Goal: Information Seeking & Learning: Stay updated

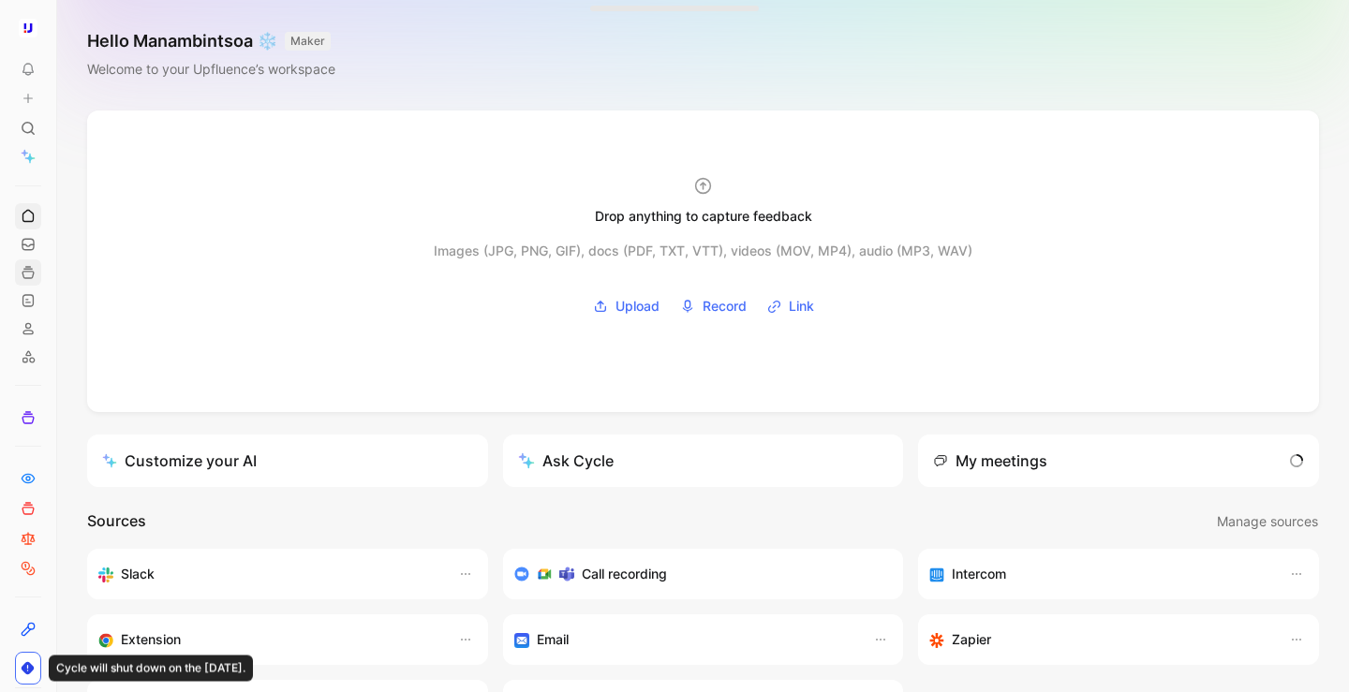
click at [25, 285] on link at bounding box center [28, 272] width 26 height 26
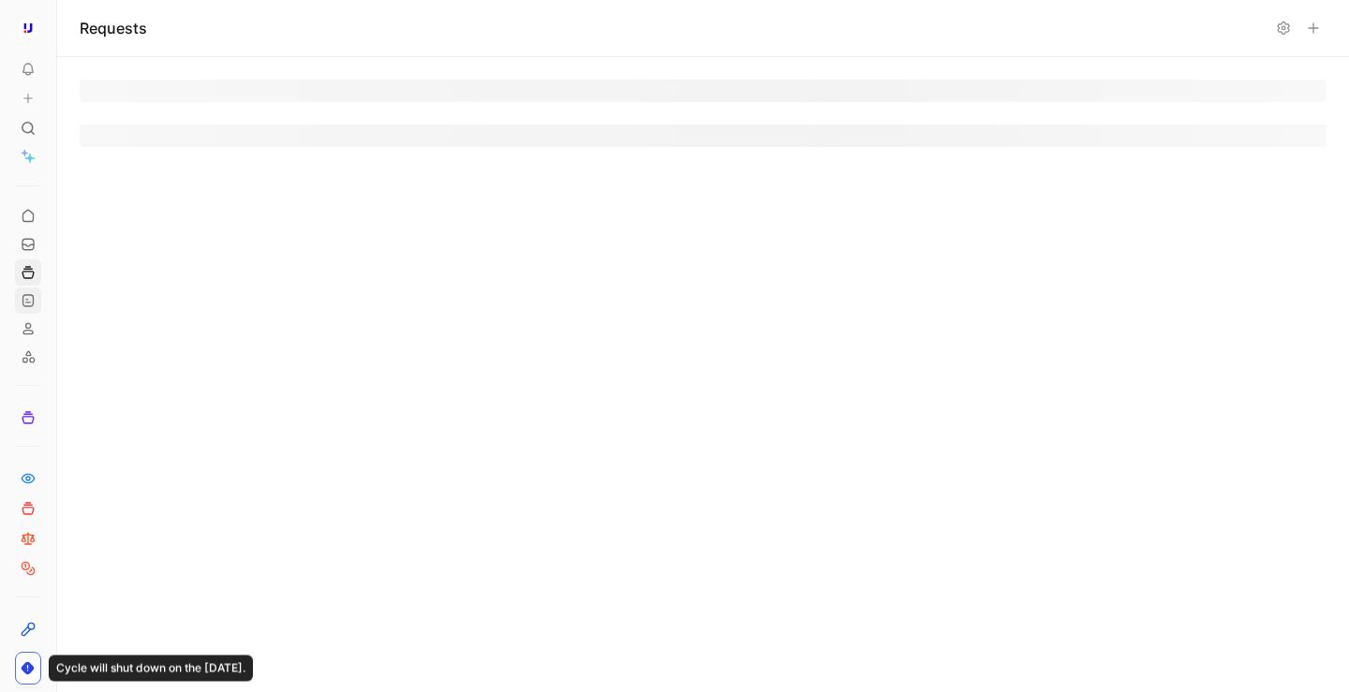
click at [23, 303] on icon at bounding box center [28, 300] width 15 height 15
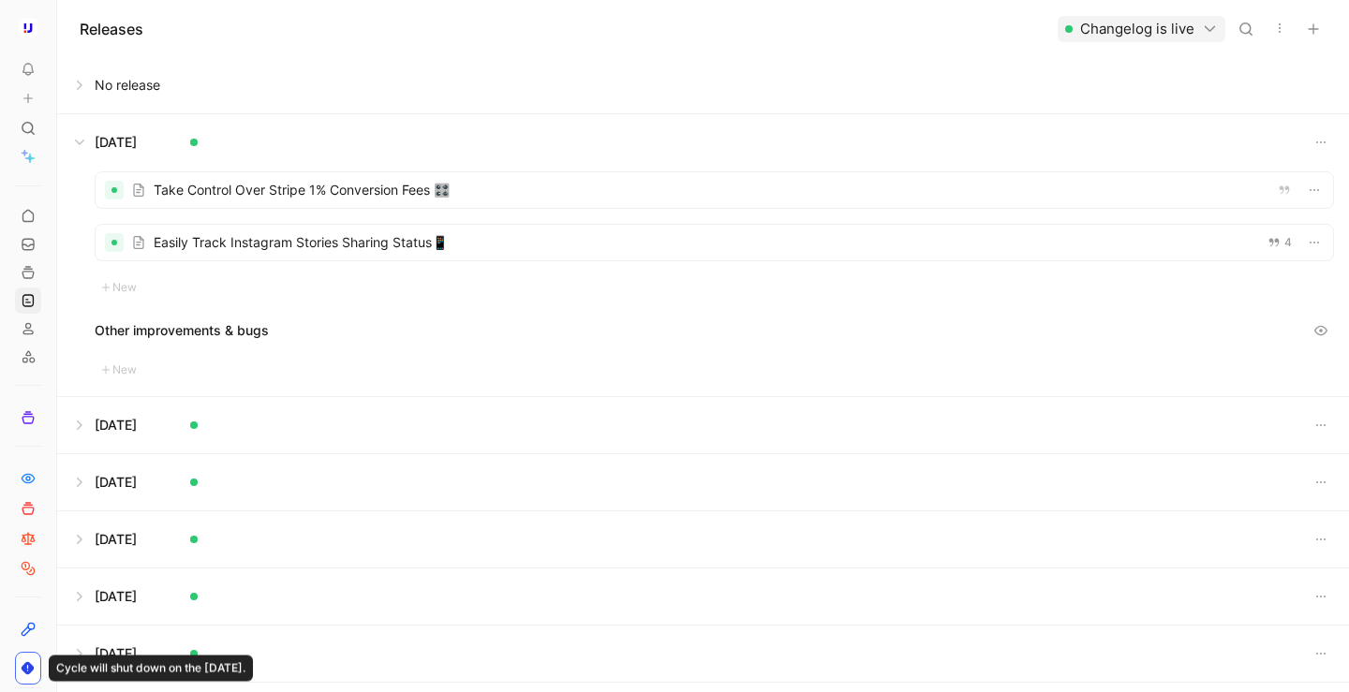
click at [161, 220] on div "Take Control Over Stripe 1% Conversion Fees 🎛️ Easily Track Instagram Stories S…" at bounding box center [714, 234] width 1239 height 127
click at [166, 244] on div at bounding box center [714, 243] width 1237 height 36
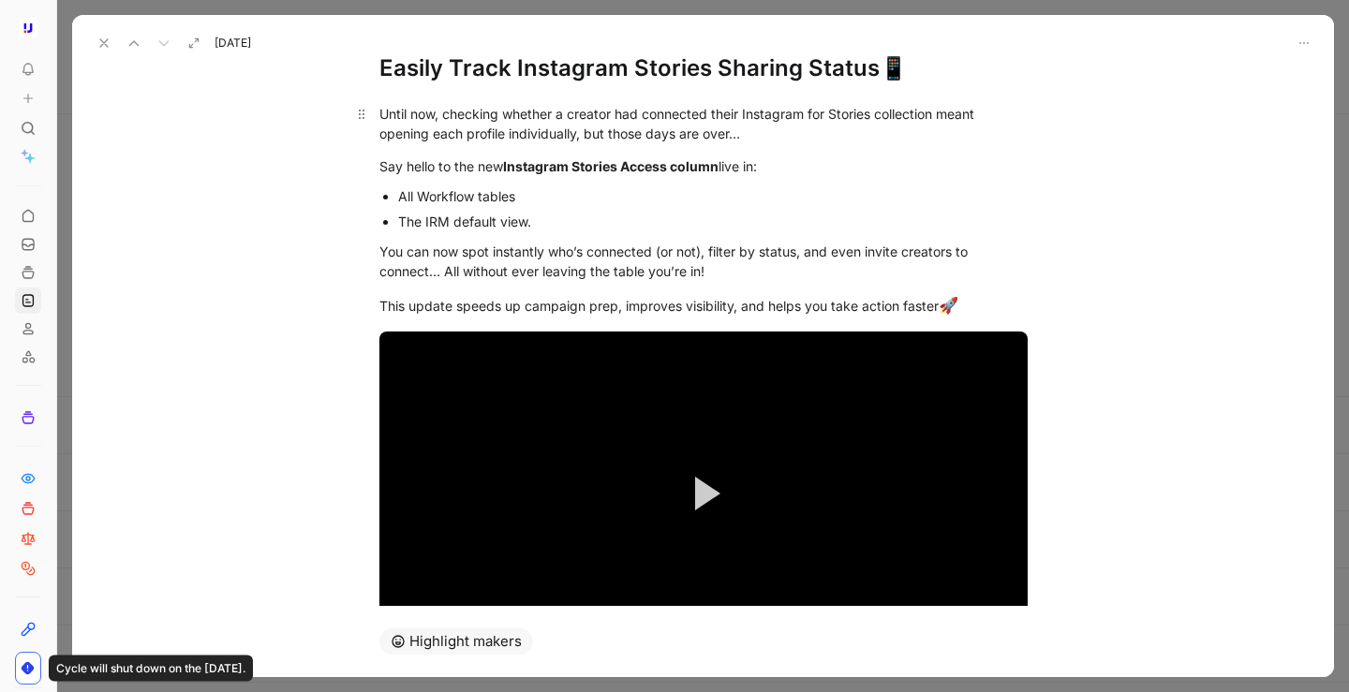
scroll to position [217, 0]
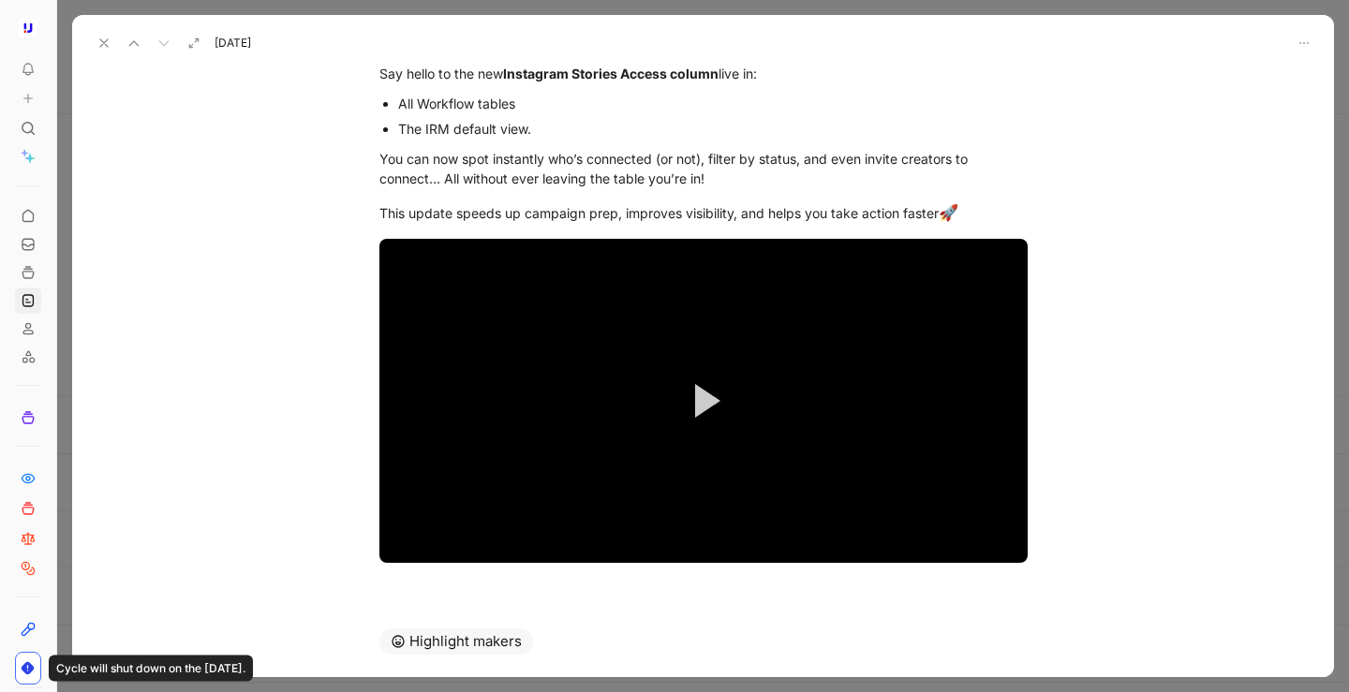
click at [102, 42] on icon at bounding box center [103, 43] width 15 height 15
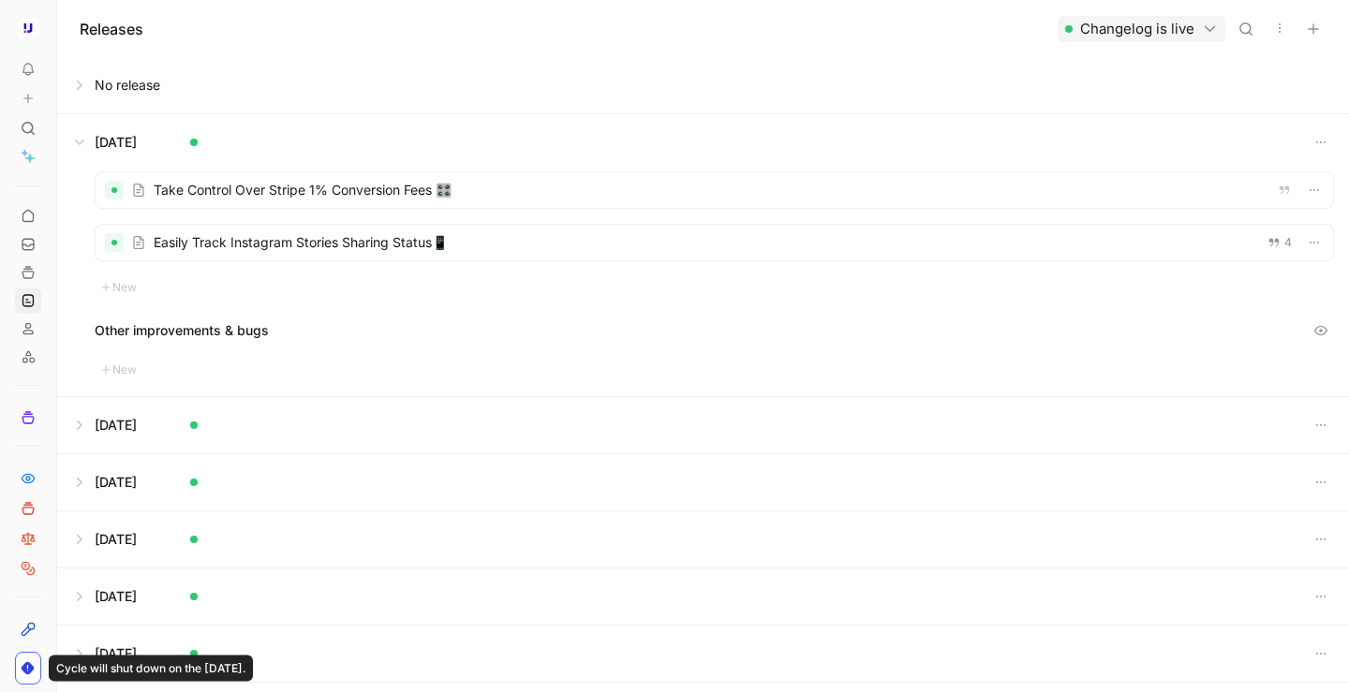
click at [84, 130] on button at bounding box center [703, 142] width 1290 height 56
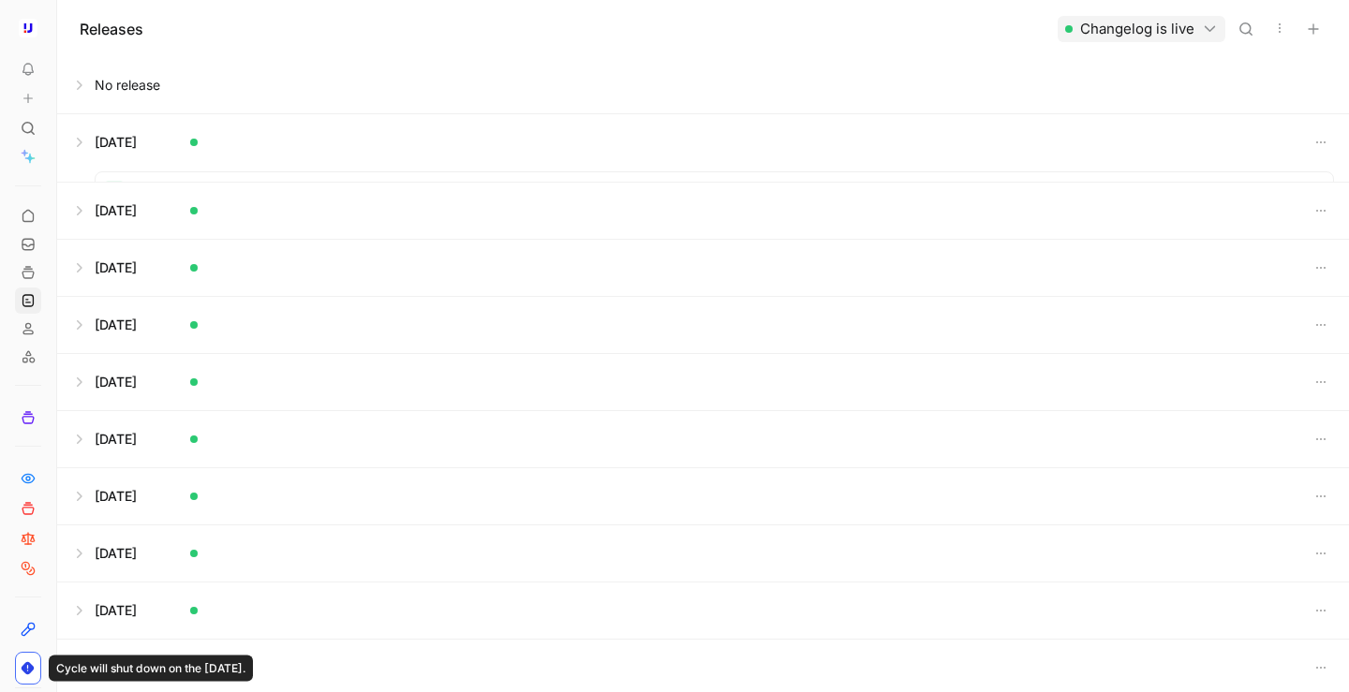
click at [87, 87] on button at bounding box center [703, 85] width 1290 height 56
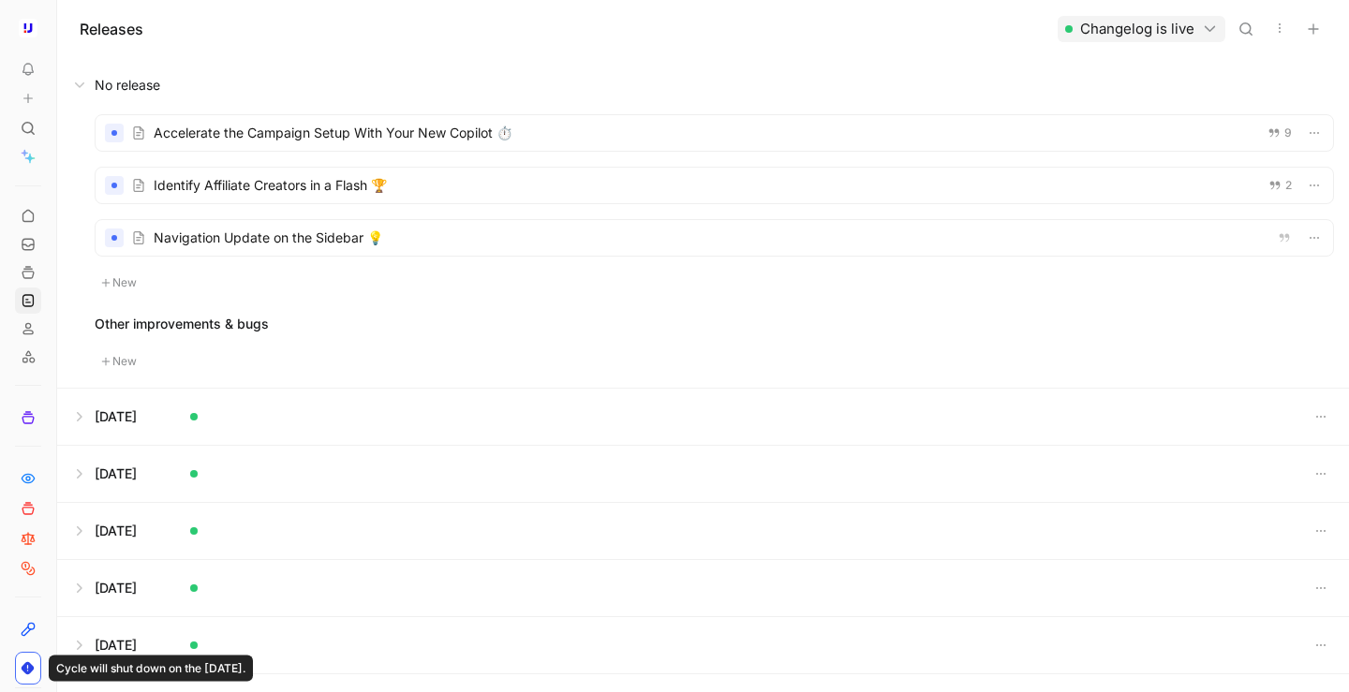
click at [134, 277] on button "New" at bounding box center [119, 283] width 49 height 22
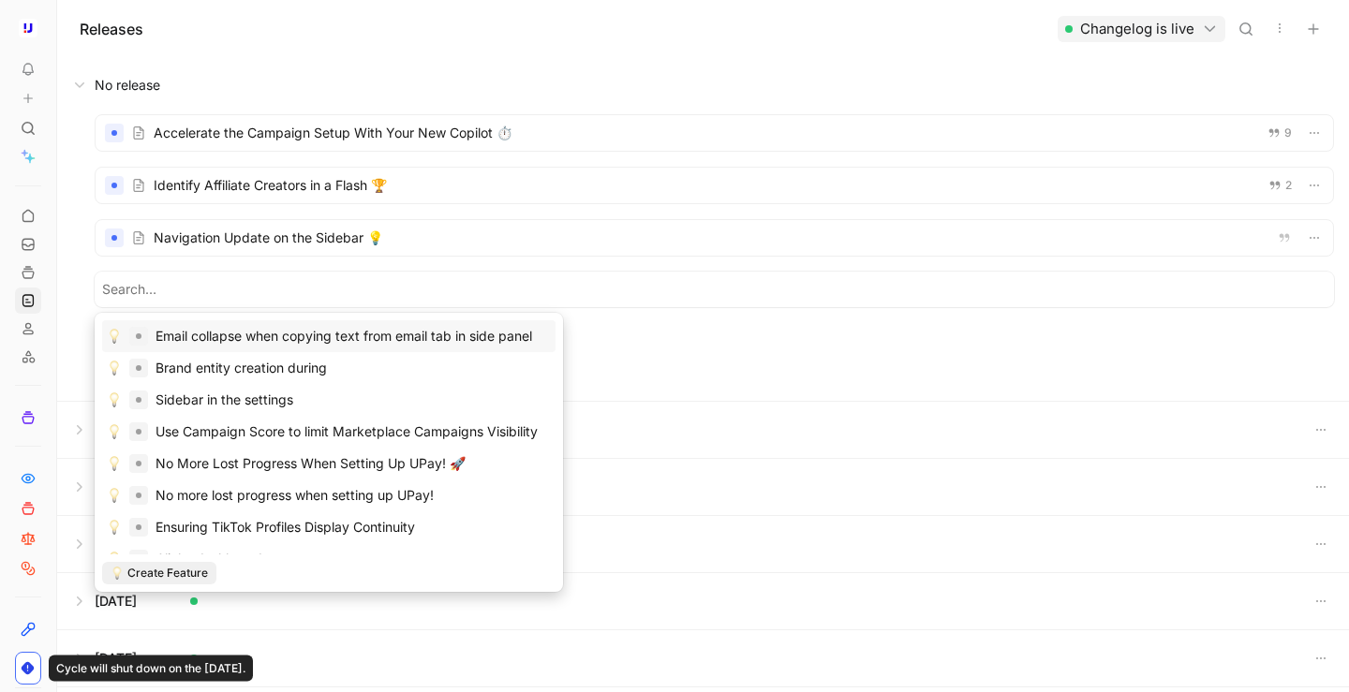
click at [129, 286] on input at bounding box center [714, 289] width 1224 height 22
click at [66, 268] on div "Accelerate the Campaign Setup With Your New Copilot ⏱️ 9 Identify Affiliate Cre…" at bounding box center [702, 257] width 1291 height 288
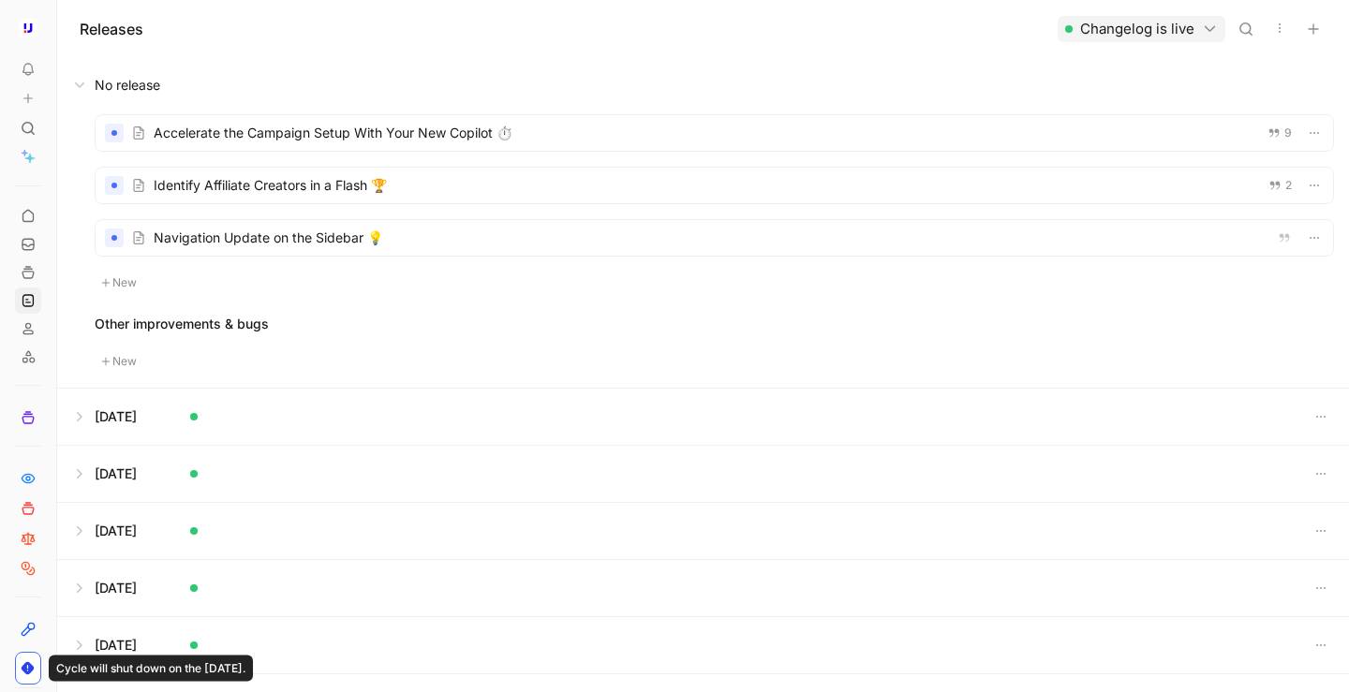
click at [137, 358] on button "New" at bounding box center [119, 361] width 49 height 22
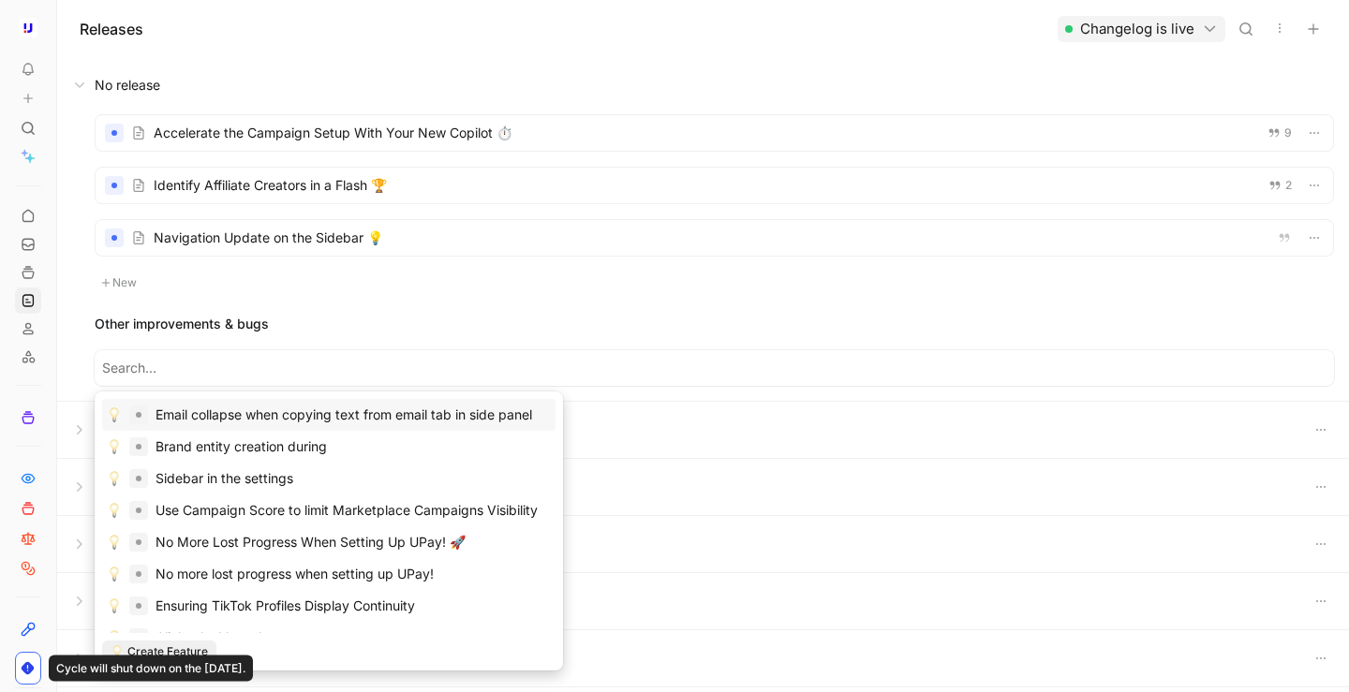
click at [84, 83] on button at bounding box center [703, 85] width 1290 height 56
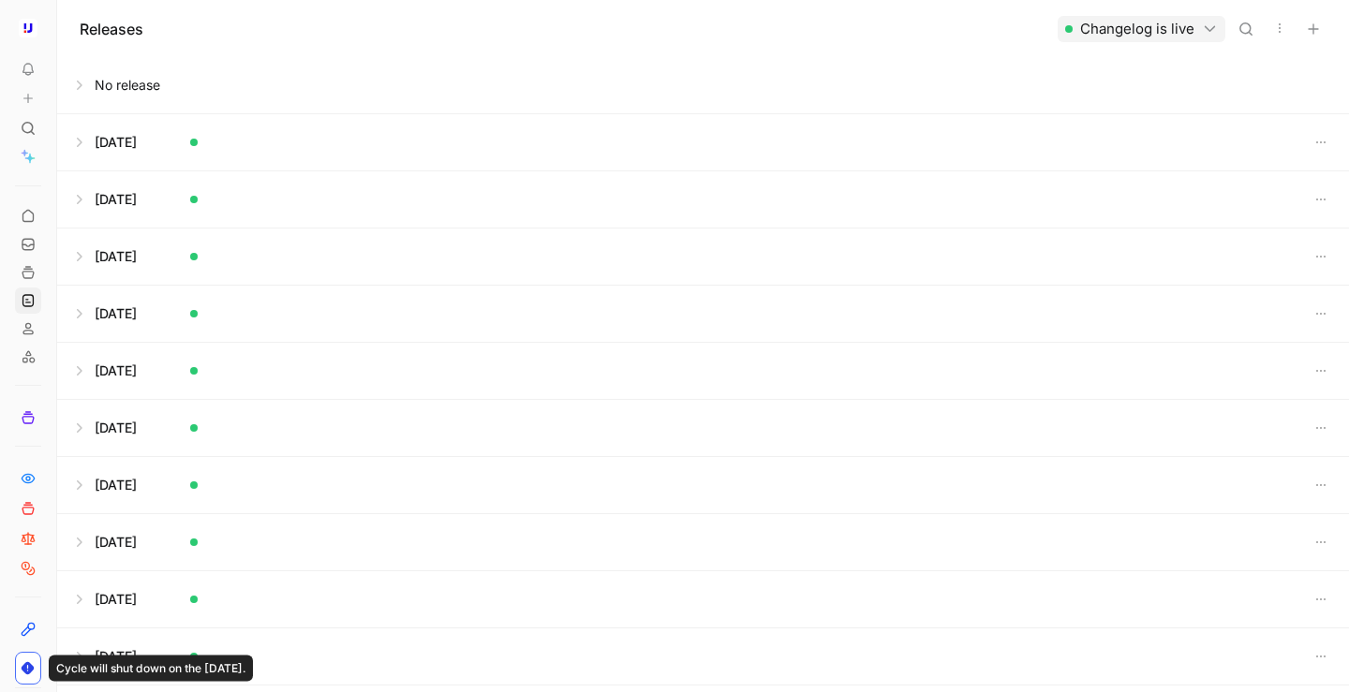
click at [84, 83] on button at bounding box center [703, 85] width 1290 height 56
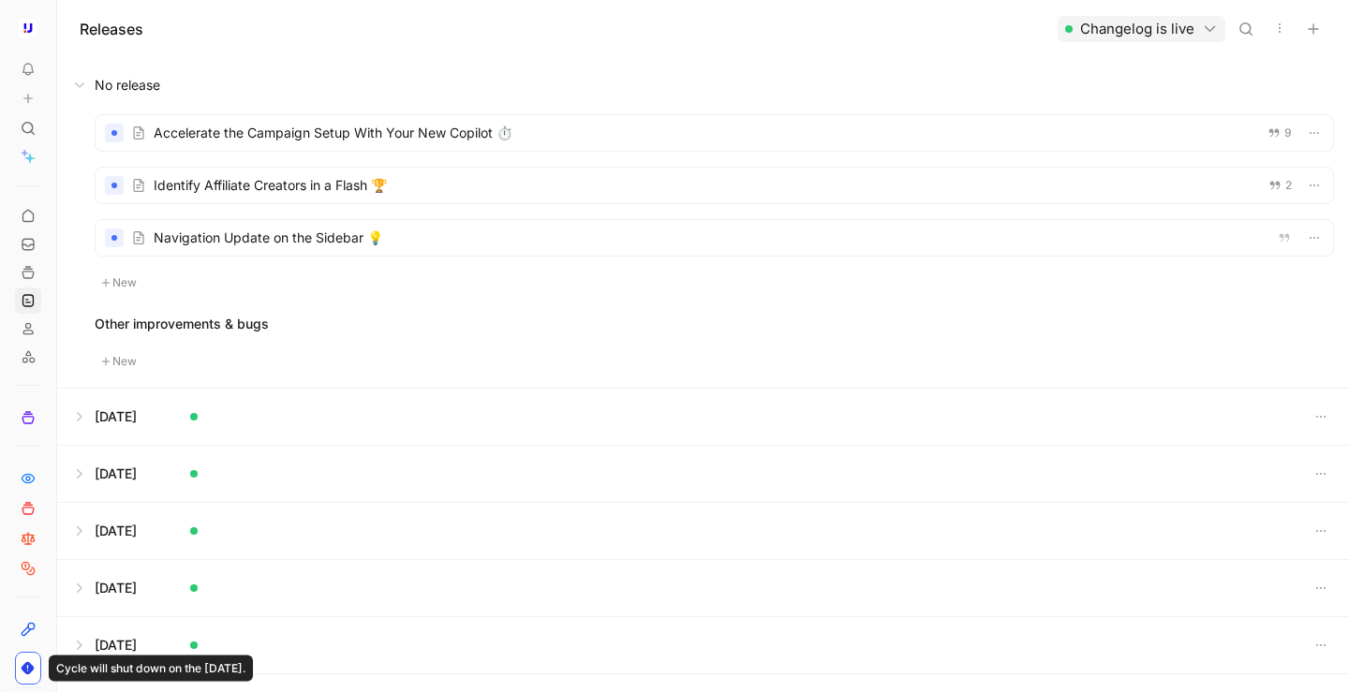
click at [117, 363] on button "New" at bounding box center [119, 361] width 49 height 22
